Goal: Task Accomplishment & Management: Manage account settings

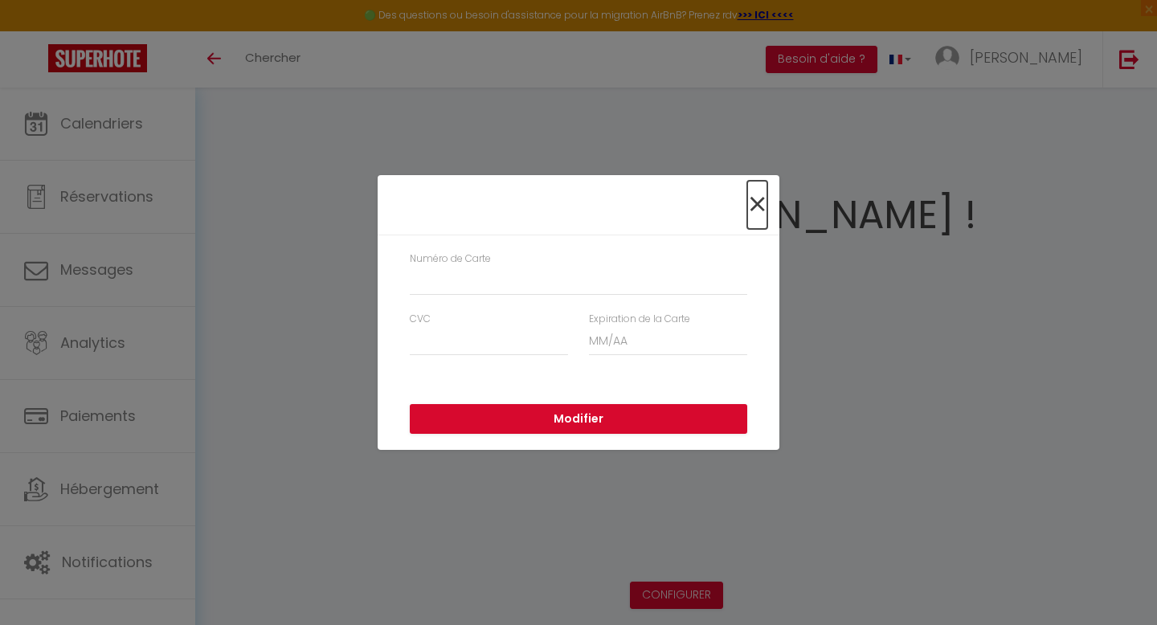
click at [757, 198] on span "×" at bounding box center [757, 205] width 20 height 48
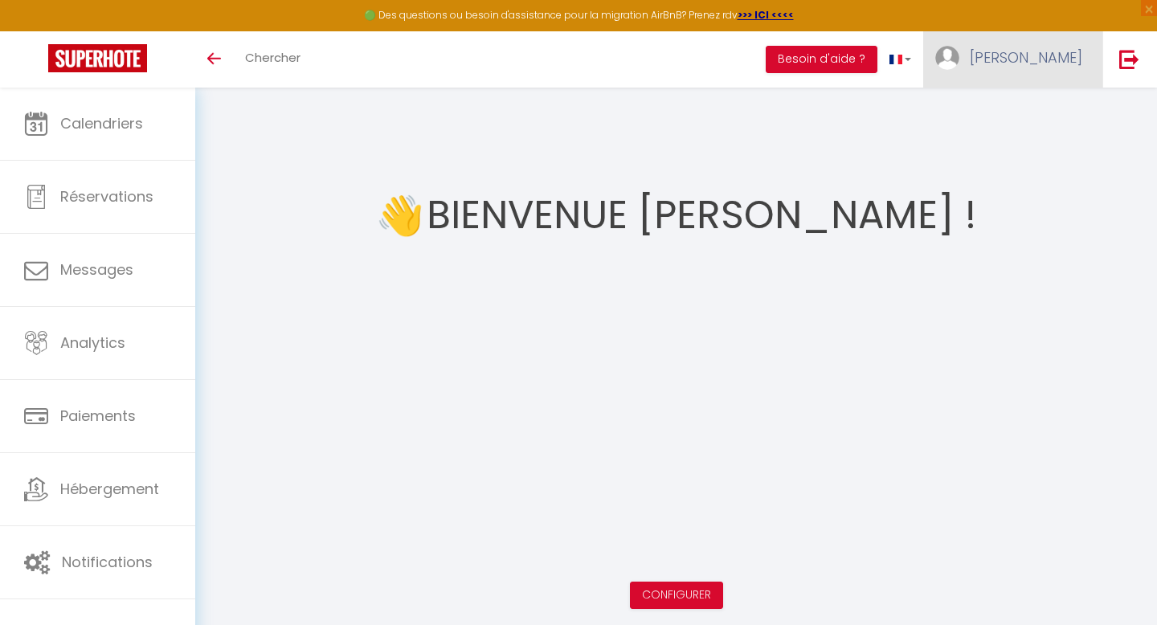
click at [1044, 59] on span "[PERSON_NAME]" at bounding box center [1026, 57] width 113 height 20
click at [1034, 114] on link "Paramètres" at bounding box center [1038, 111] width 119 height 27
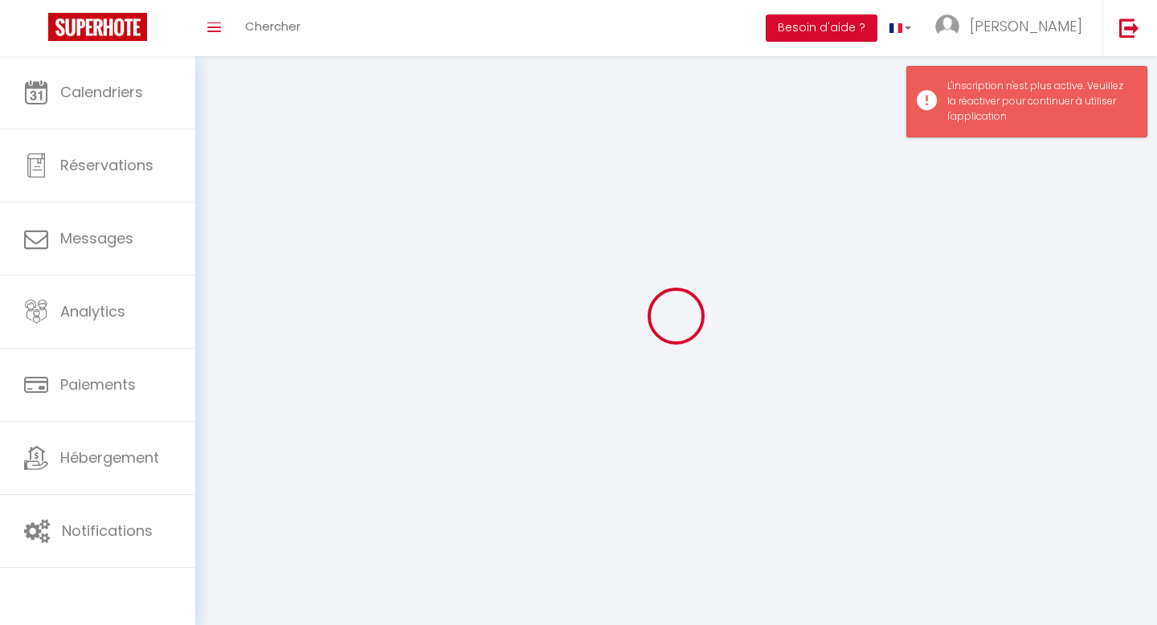
select select "fr"
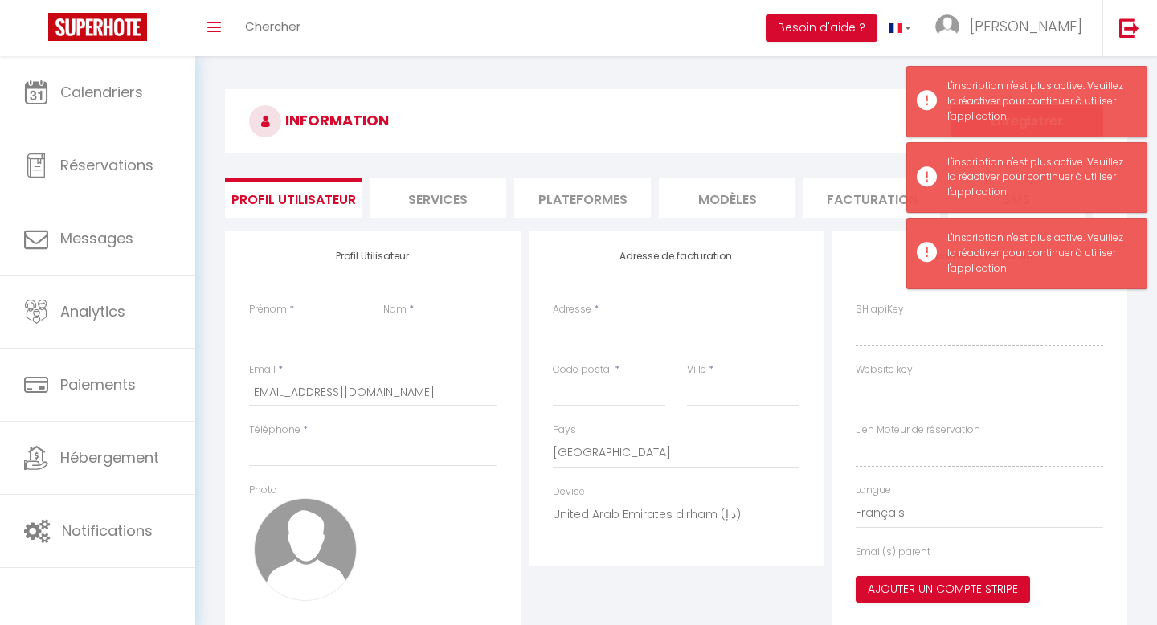
type input "[PERSON_NAME]"
type input "0032472376063"
type input "[STREET_ADDRESS]"
type input "4000"
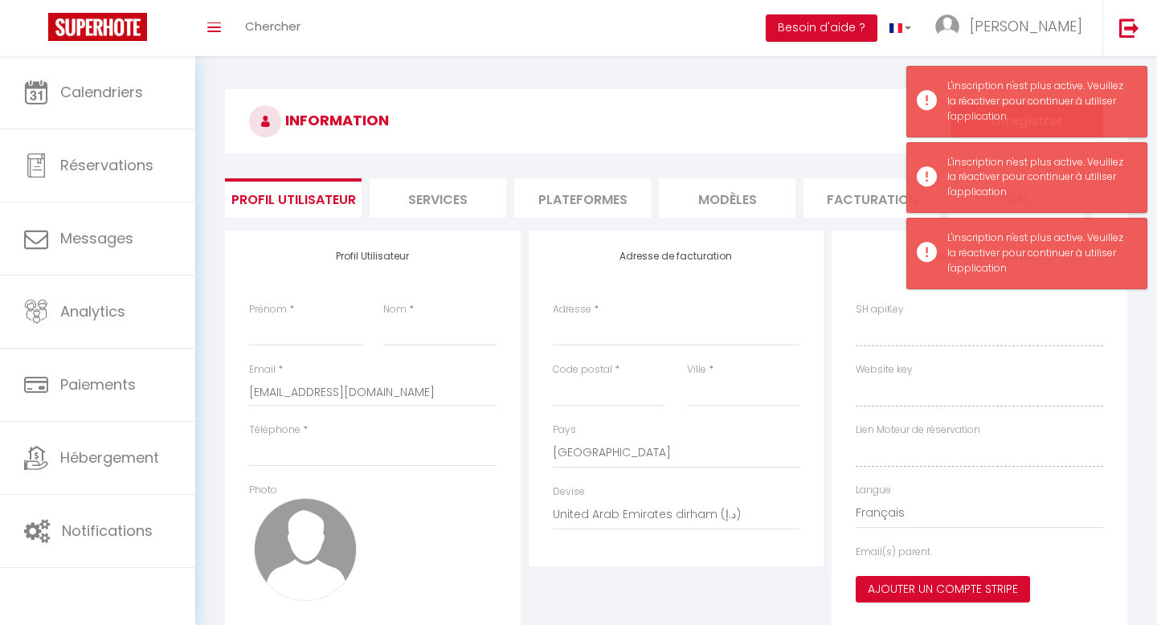
type input "[GEOGRAPHIC_DATA]"
select select "23"
select select "28"
type input "rLqnA7adeQbGBwriZeBSzEDcH"
type input "ynJO757fK7MsIi0CQ4fzXRT4q"
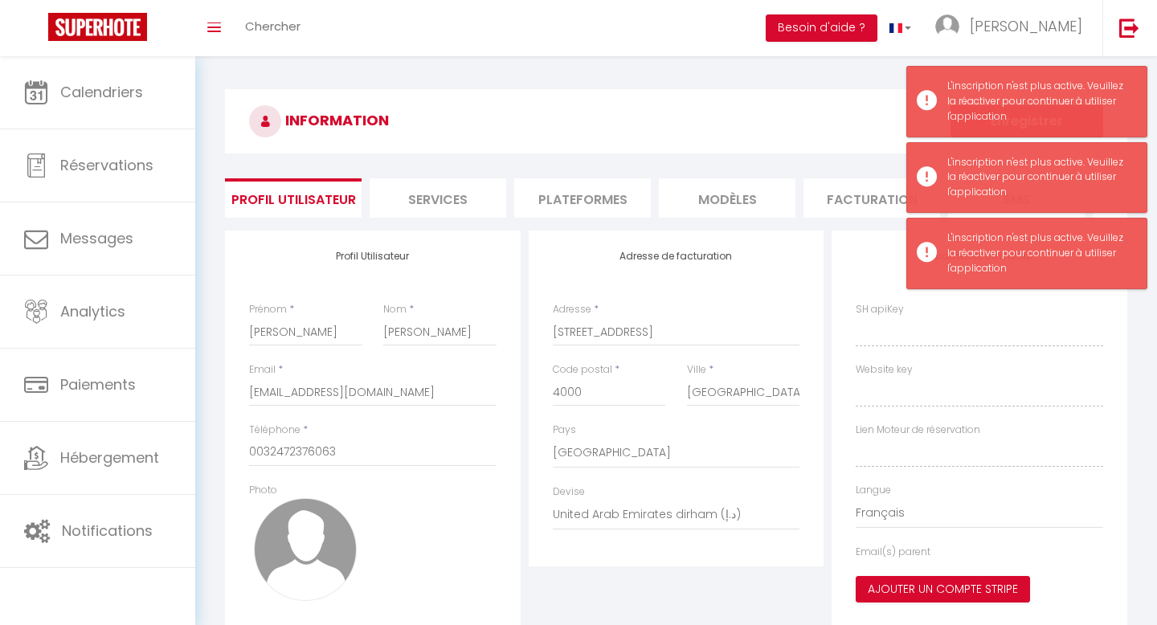
type input "[URL][DOMAIN_NAME]"
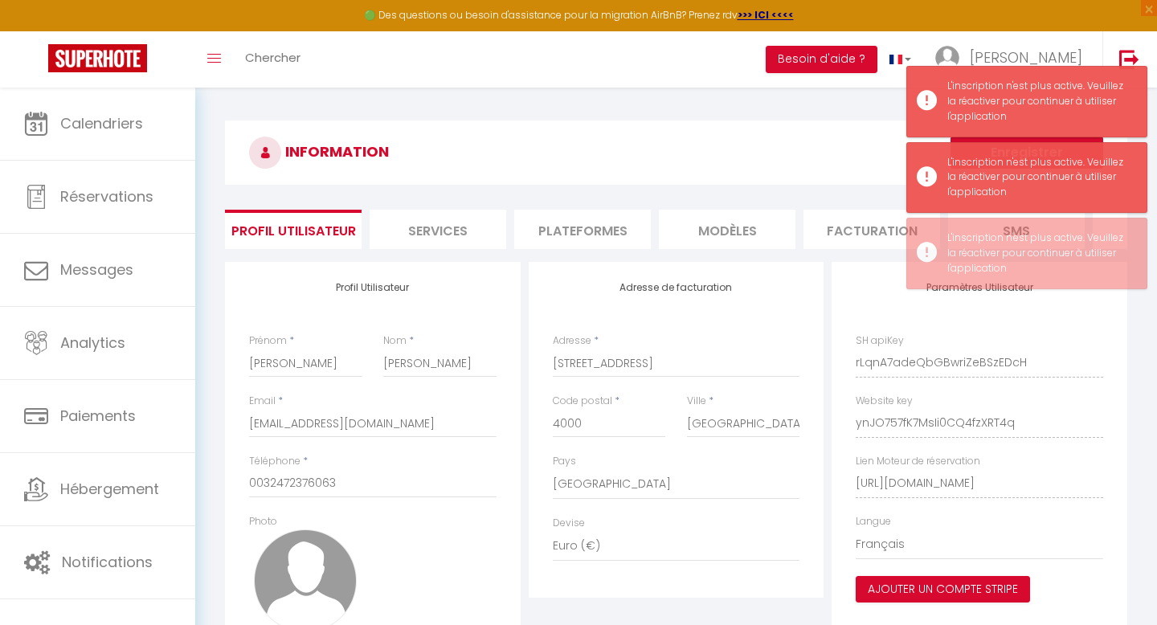
click at [829, 219] on li "Facturation" at bounding box center [872, 229] width 137 height 39
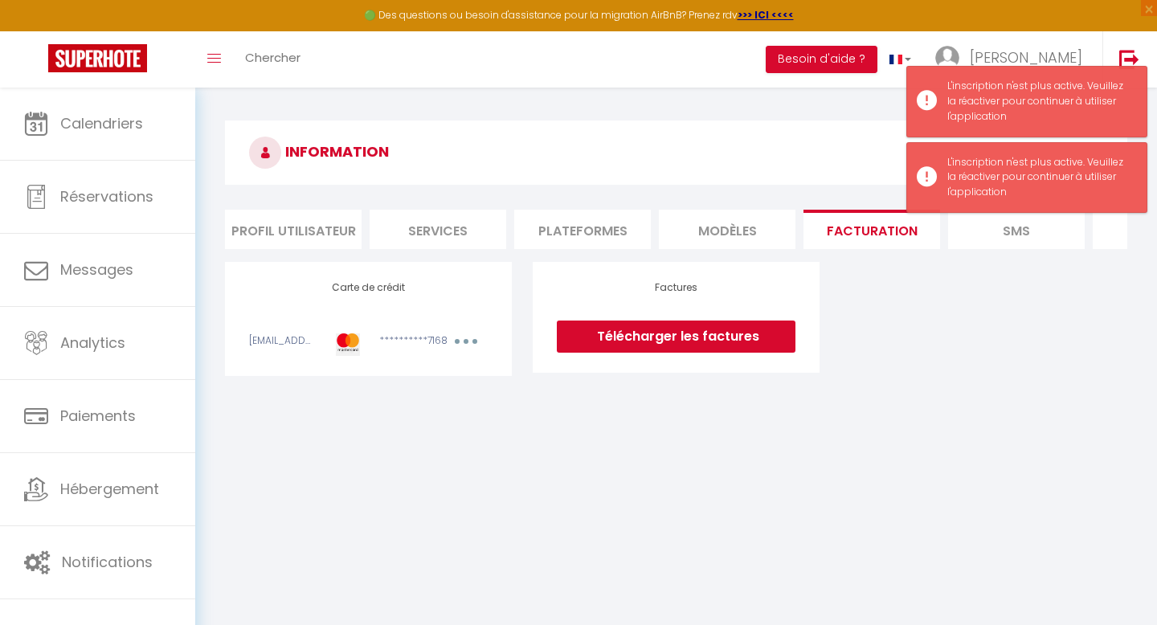
click at [467, 342] on icon "button" at bounding box center [466, 341] width 5 height 5
click at [445, 374] on link "Modifier" at bounding box center [444, 377] width 79 height 26
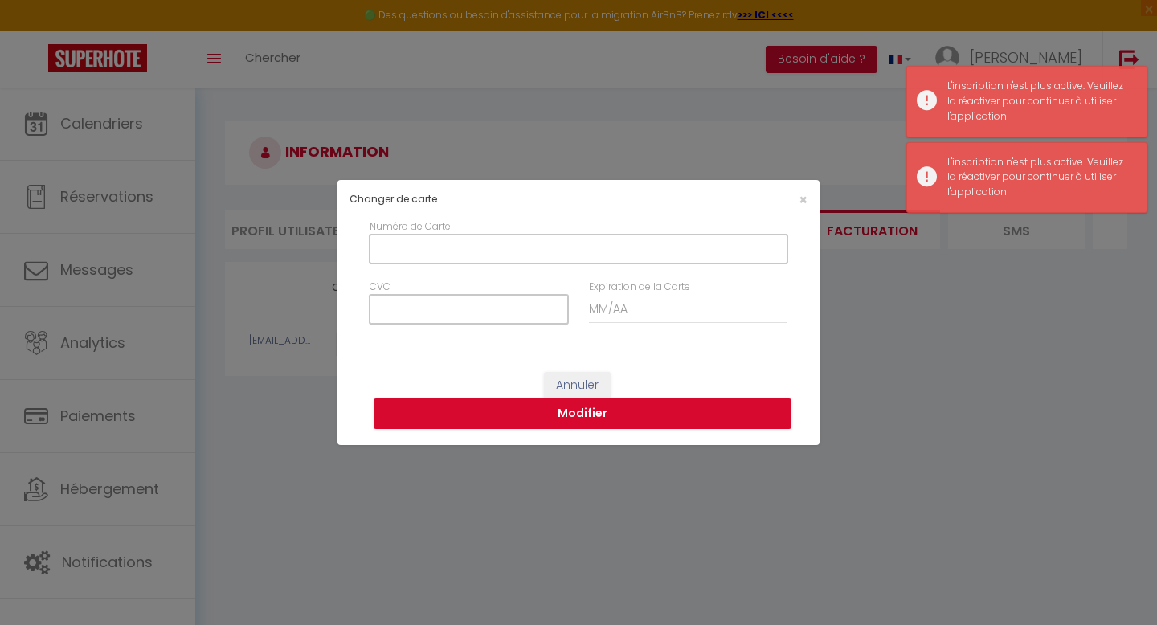
click at [497, 243] on input "Numéro de Carte" at bounding box center [579, 249] width 418 height 29
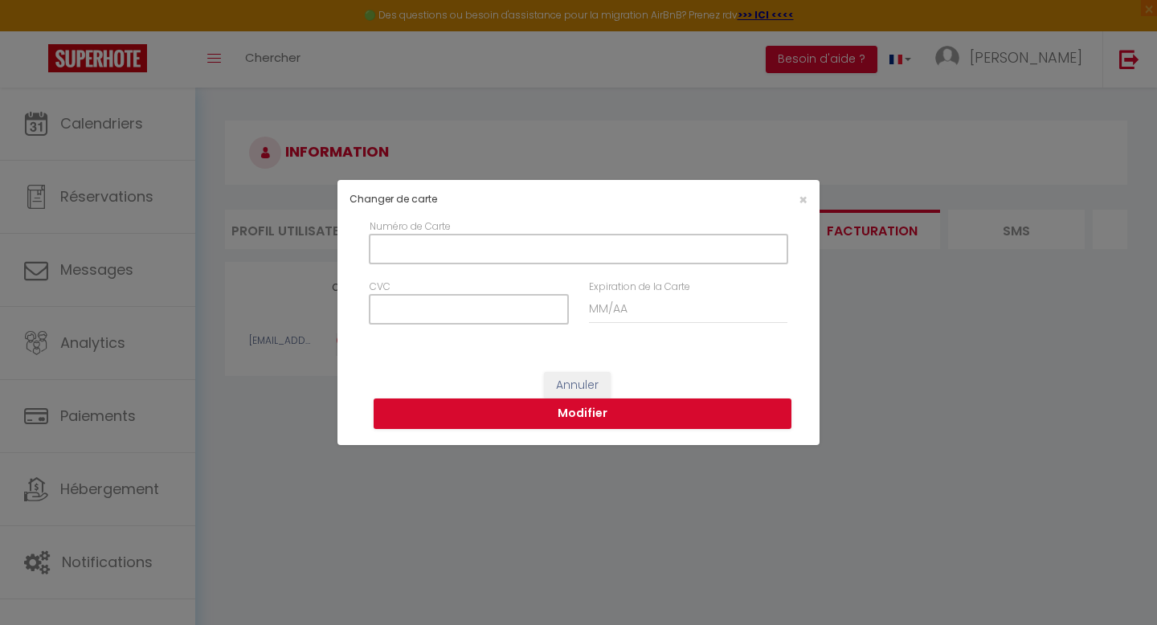
click at [497, 243] on input "Numéro de Carte" at bounding box center [579, 249] width 418 height 29
type input "[CREDIT_CARD_NUMBER]"
click at [403, 305] on input "CVC" at bounding box center [469, 309] width 198 height 29
type input "302"
click at [668, 312] on input "Expiration de la Carte" at bounding box center [688, 309] width 198 height 29
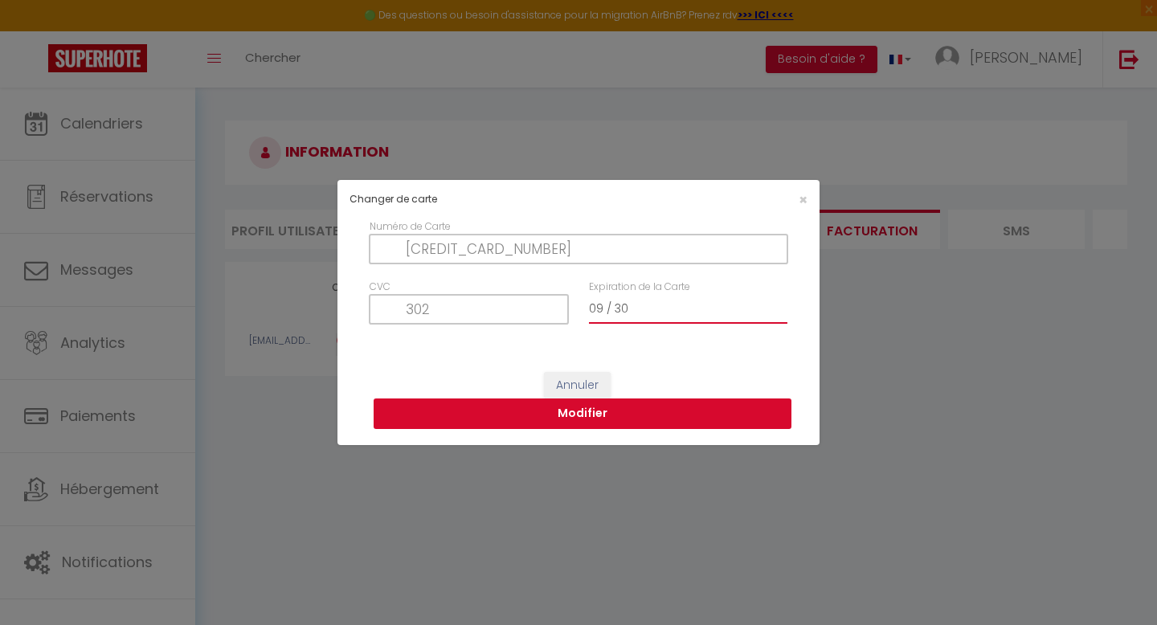
type input "09 / 30"
click at [649, 417] on button "Modifier" at bounding box center [583, 414] width 418 height 31
